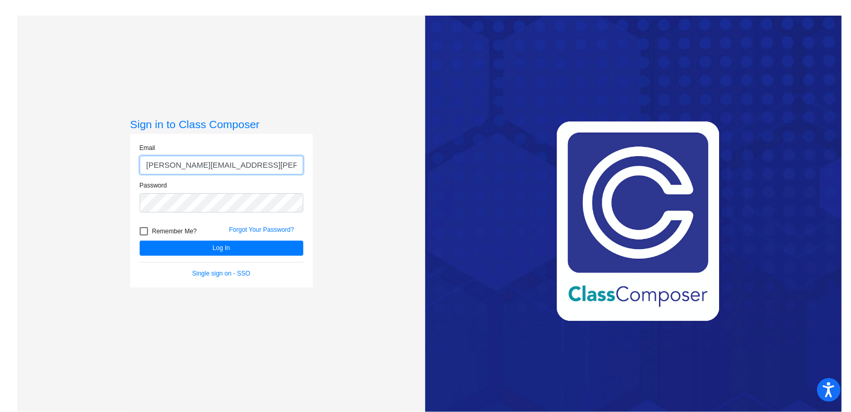
click at [140, 175] on div at bounding box center [140, 175] width 0 height 0
type input "[PERSON_NAME][EMAIL_ADDRESS][PERSON_NAME][DOMAIN_NAME]"
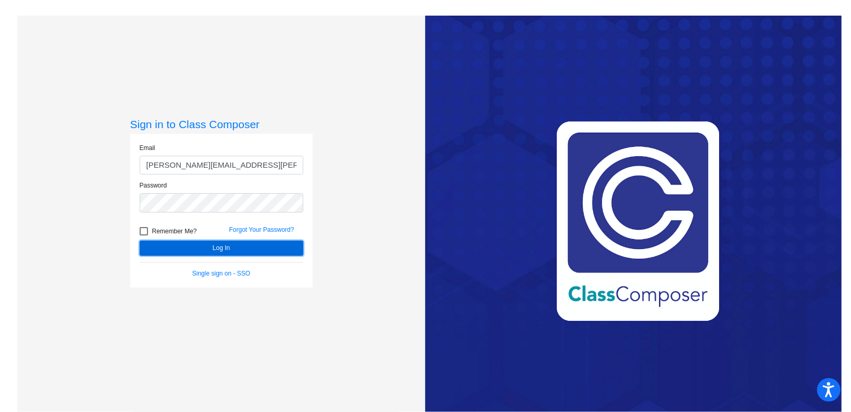
click at [222, 250] on button "Log In" at bounding box center [222, 248] width 164 height 15
click at [233, 251] on button "Log In" at bounding box center [222, 248] width 164 height 15
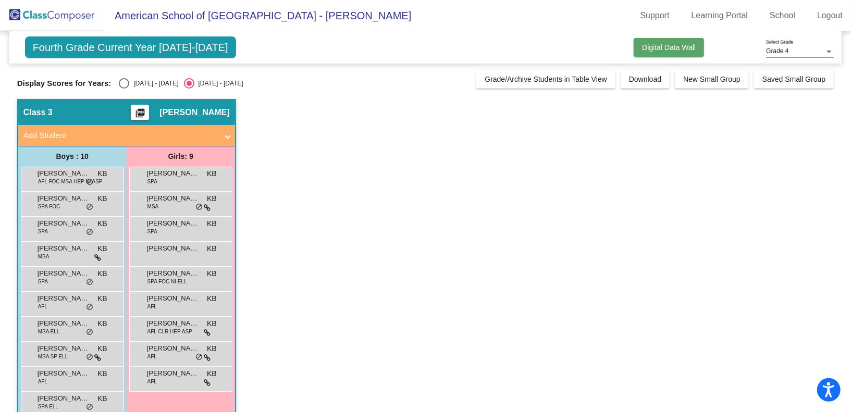
click at [664, 49] on span "Digital Data Wall" at bounding box center [669, 47] width 54 height 8
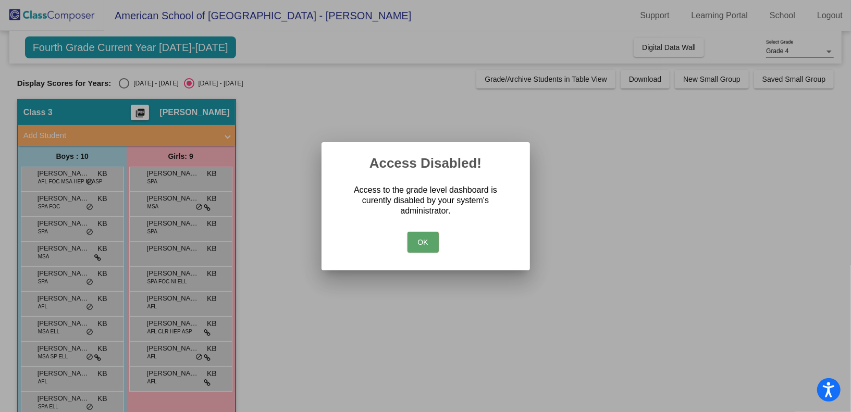
click at [420, 246] on button "OK" at bounding box center [423, 242] width 31 height 21
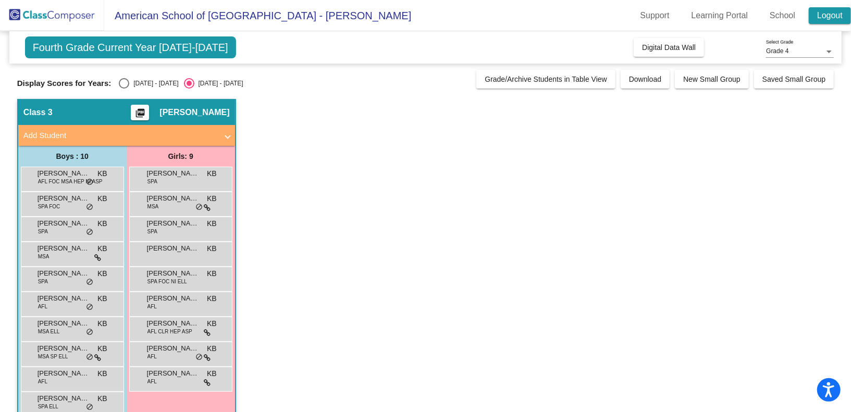
click at [826, 16] on link "Logout" at bounding box center [830, 15] width 42 height 17
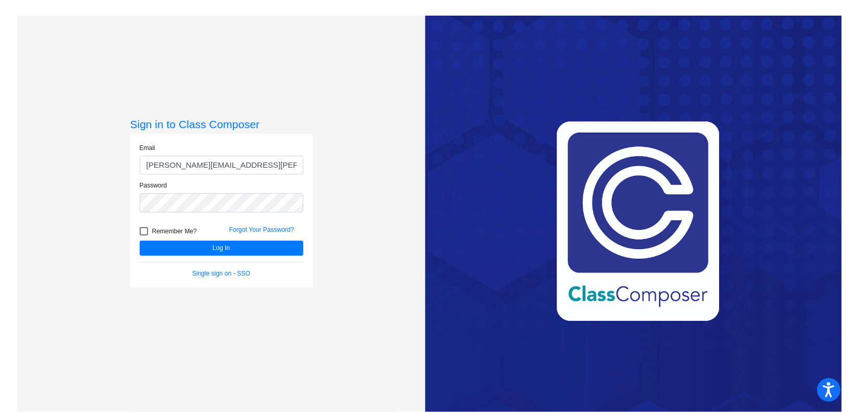
click at [296, 166] on input "[PERSON_NAME][EMAIL_ADDRESS][PERSON_NAME][DOMAIN_NAME]" at bounding box center [222, 165] width 164 height 19
type input "[PERSON_NAME][EMAIL_ADDRESS][PERSON_NAME][DOMAIN_NAME]"
click at [212, 249] on button "Log In" at bounding box center [222, 248] width 164 height 15
